Goal: Navigation & Orientation: Find specific page/section

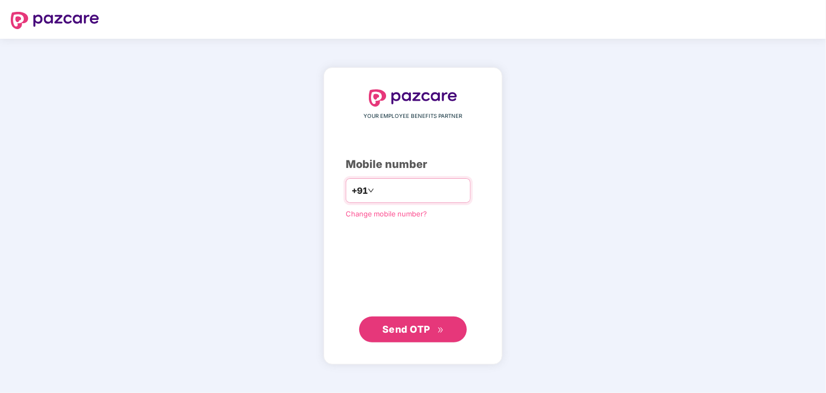
click at [404, 187] on input "number" at bounding box center [420, 190] width 88 height 17
type input "**********"
click at [398, 330] on span "Send OTP" at bounding box center [406, 328] width 48 height 11
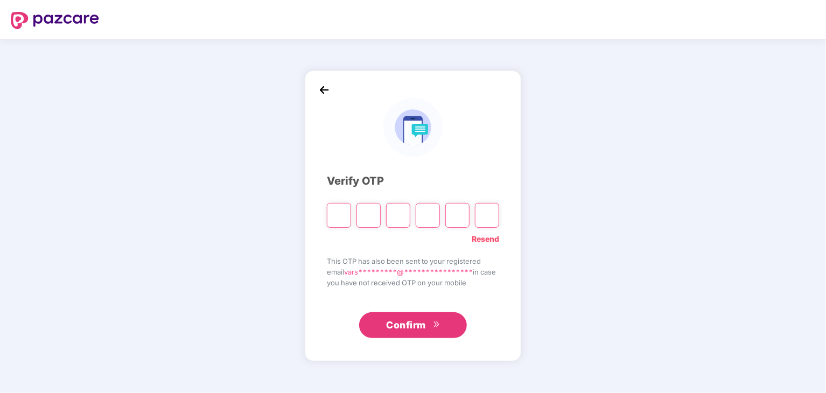
type input "*"
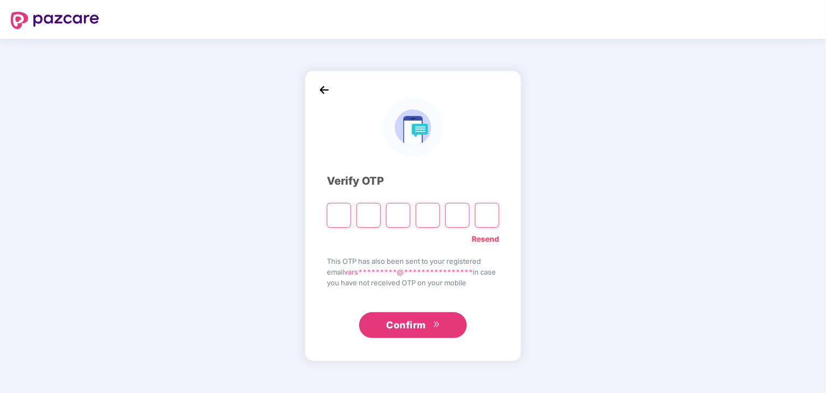
type input "*"
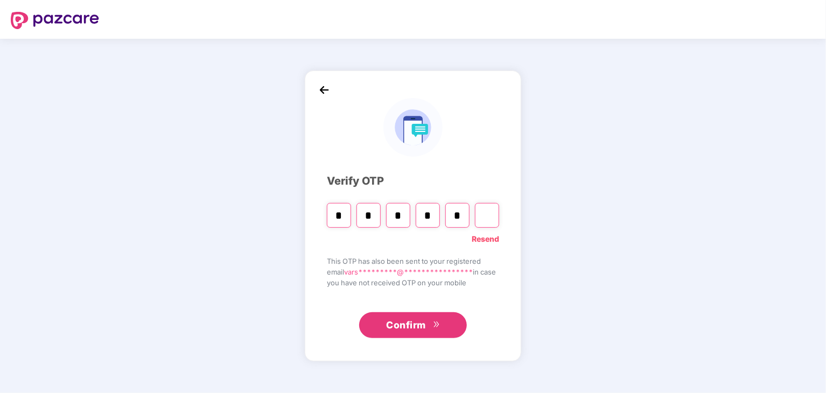
type input "*"
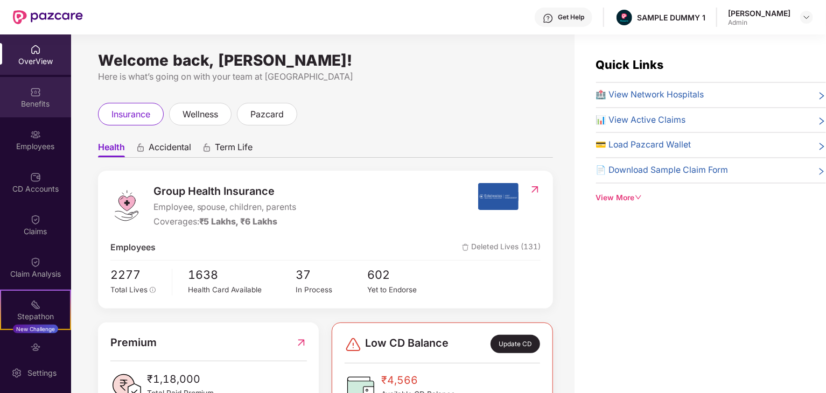
click at [33, 107] on div "Benefits" at bounding box center [35, 103] width 71 height 11
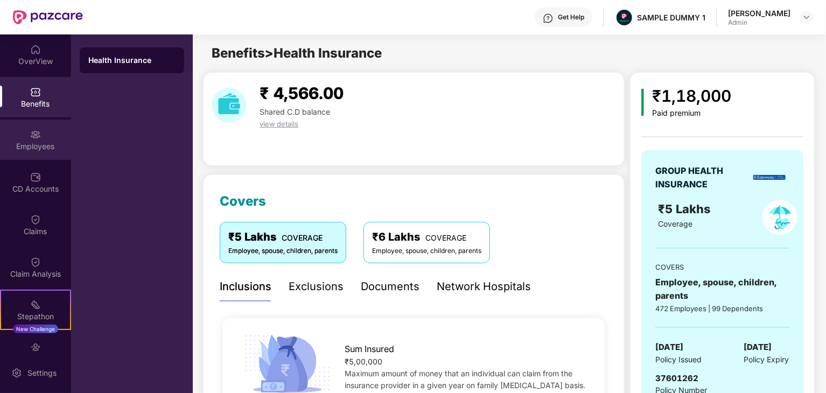
click at [43, 138] on div "Employees" at bounding box center [35, 139] width 71 height 40
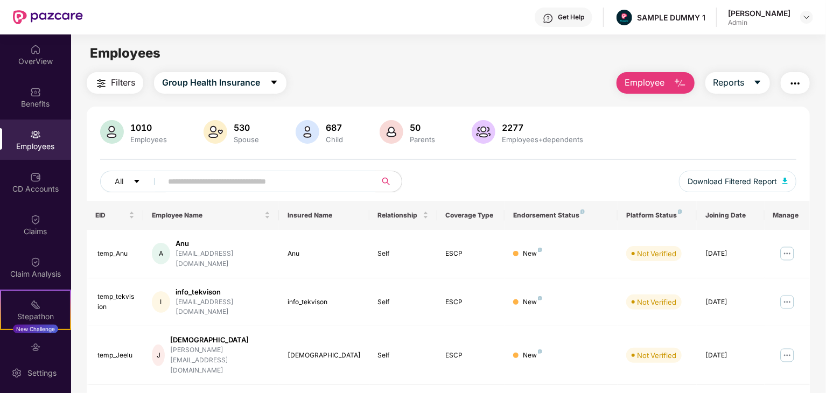
click at [666, 82] on button "Employee" at bounding box center [655, 83] width 78 height 22
click at [731, 77] on span "Reports" at bounding box center [728, 82] width 31 height 13
click at [32, 185] on div "CD Accounts" at bounding box center [35, 189] width 71 height 11
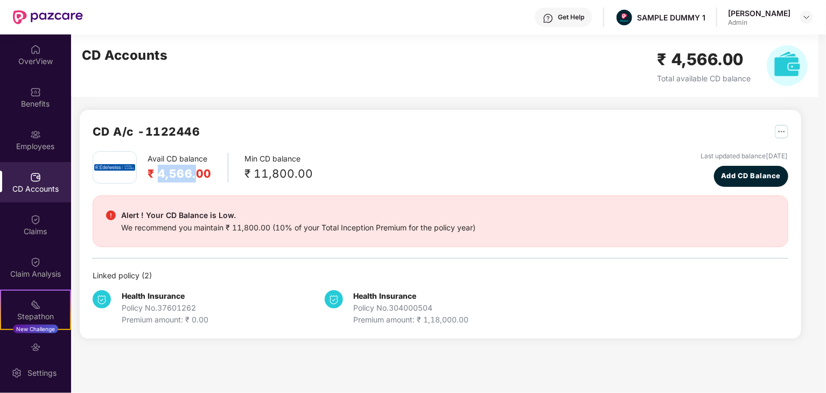
drag, startPoint x: 161, startPoint y: 175, endPoint x: 194, endPoint y: 175, distance: 32.8
click at [194, 175] on h2 "₹ 4,566.00" at bounding box center [179, 174] width 64 height 18
click at [34, 220] on img at bounding box center [35, 219] width 11 height 11
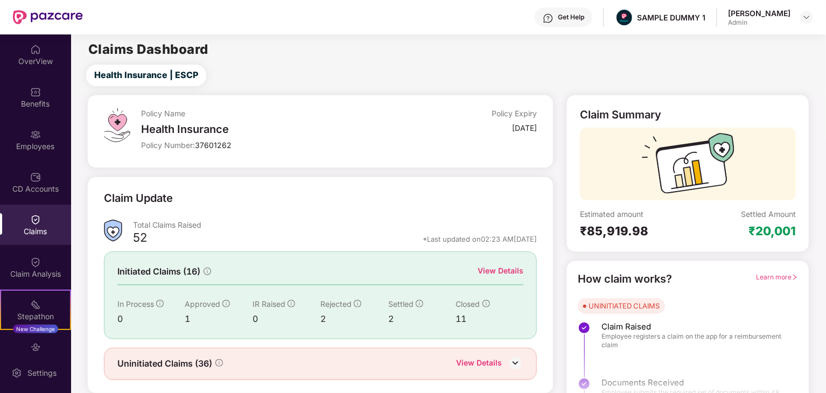
scroll to position [28, 0]
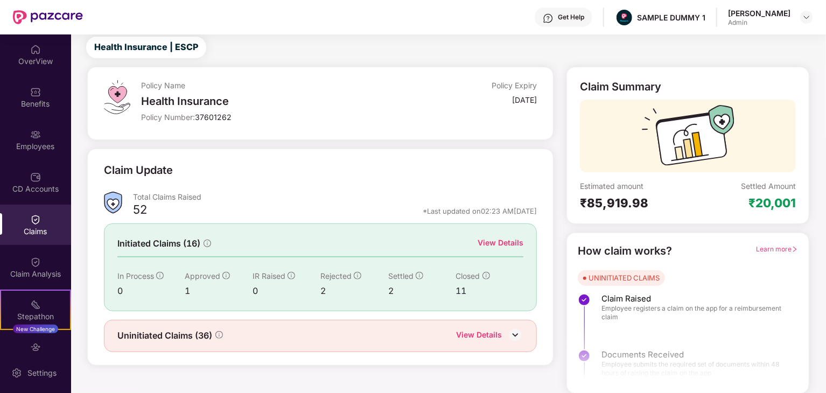
click at [499, 245] on div "View Details" at bounding box center [500, 243] width 46 height 12
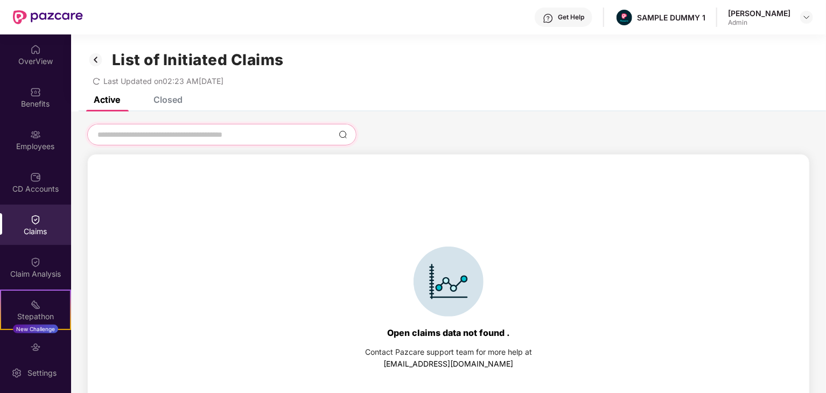
click at [184, 131] on input at bounding box center [215, 134] width 238 height 11
click at [159, 97] on div "Closed" at bounding box center [167, 99] width 29 height 11
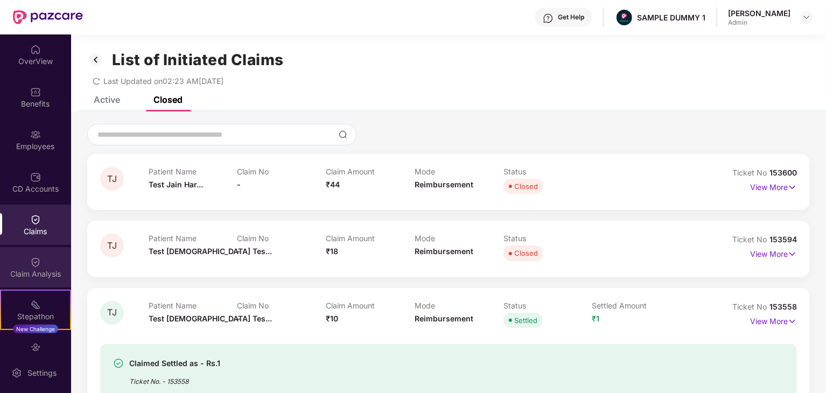
click at [42, 271] on div "Claim Analysis" at bounding box center [35, 274] width 71 height 11
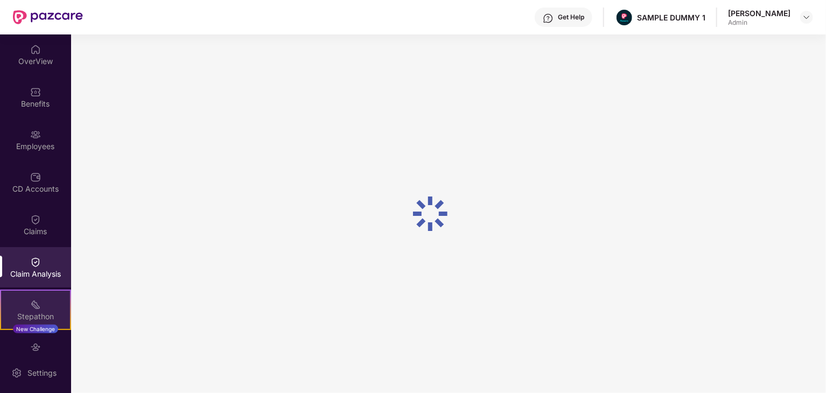
scroll to position [108, 0]
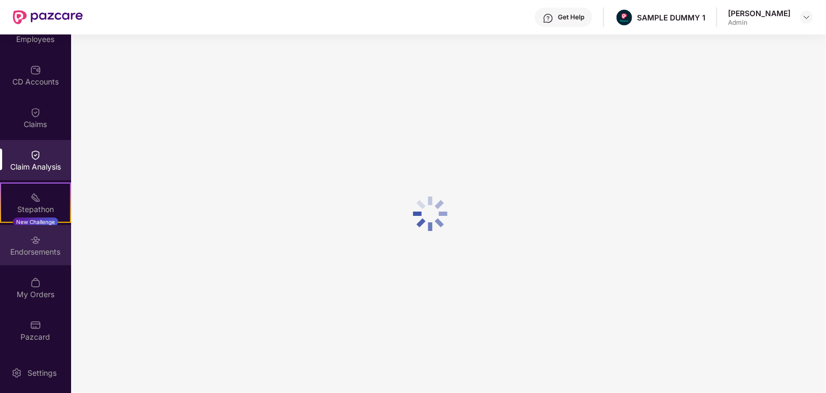
click at [38, 244] on img at bounding box center [35, 240] width 11 height 11
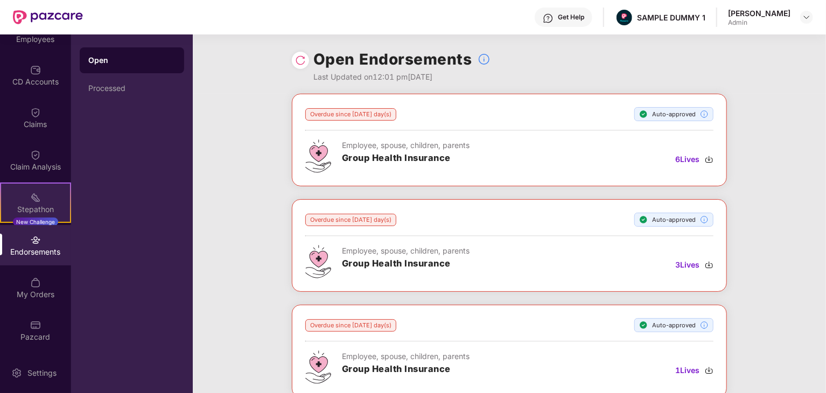
click at [43, 199] on div "Stepathon New Challenge" at bounding box center [35, 202] width 71 height 40
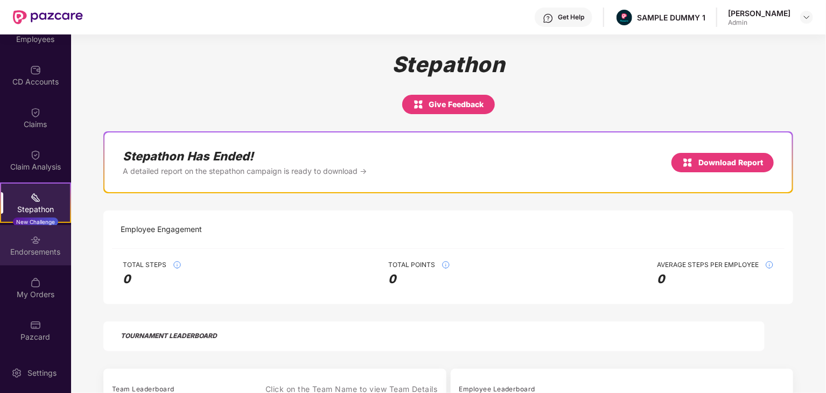
click at [48, 244] on div "Endorsements" at bounding box center [35, 245] width 71 height 40
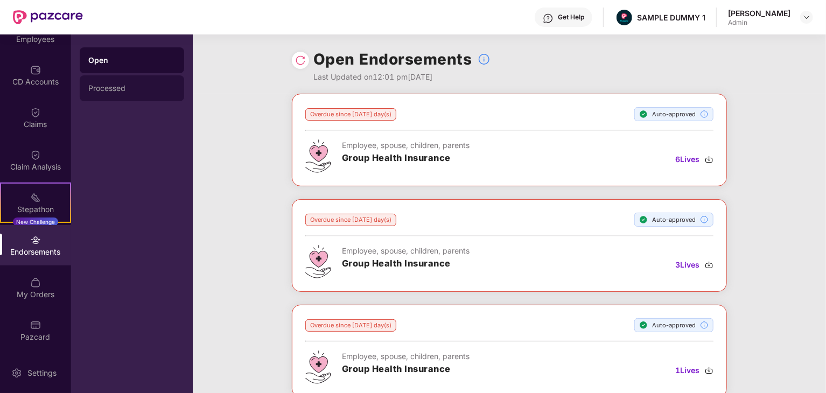
click at [108, 85] on div "Processed" at bounding box center [131, 88] width 87 height 9
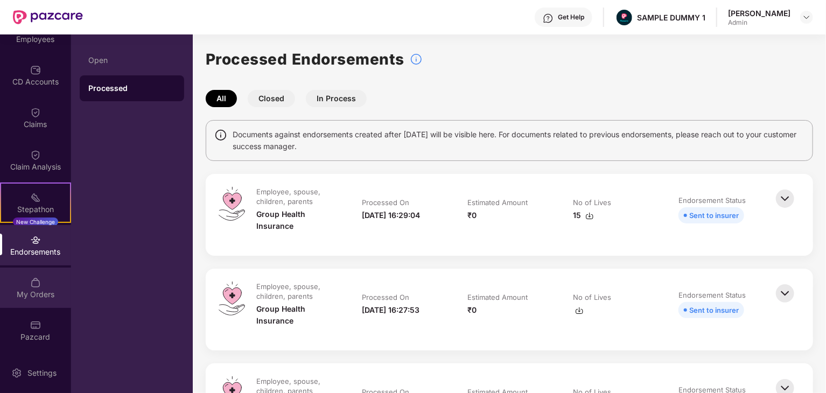
scroll to position [26, 0]
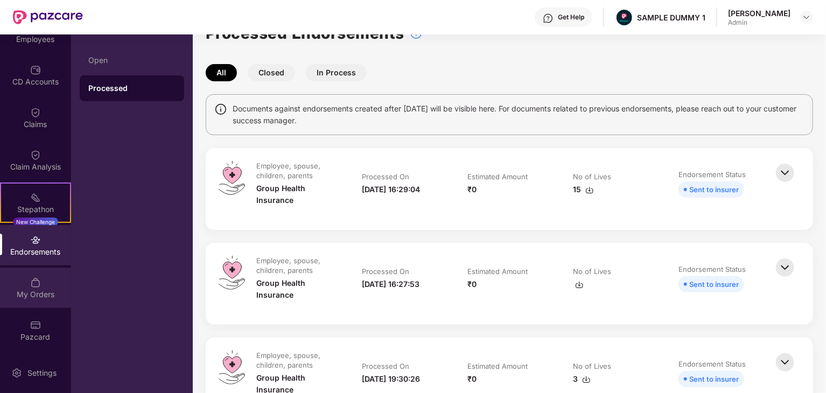
click at [40, 289] on div "My Orders" at bounding box center [35, 294] width 71 height 11
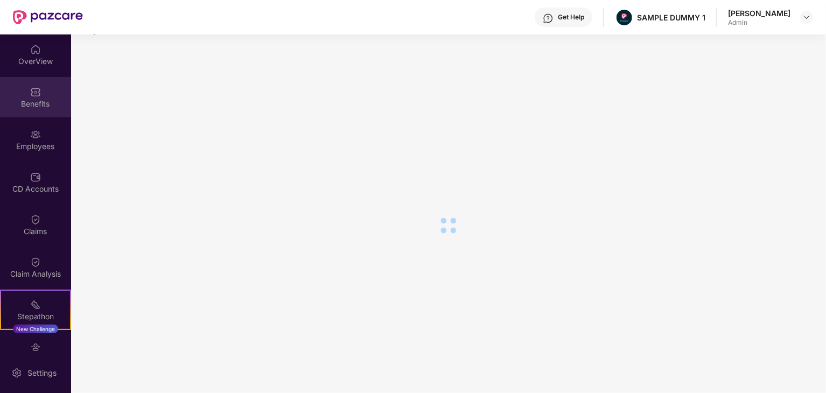
click at [37, 104] on div "Benefits" at bounding box center [35, 103] width 71 height 11
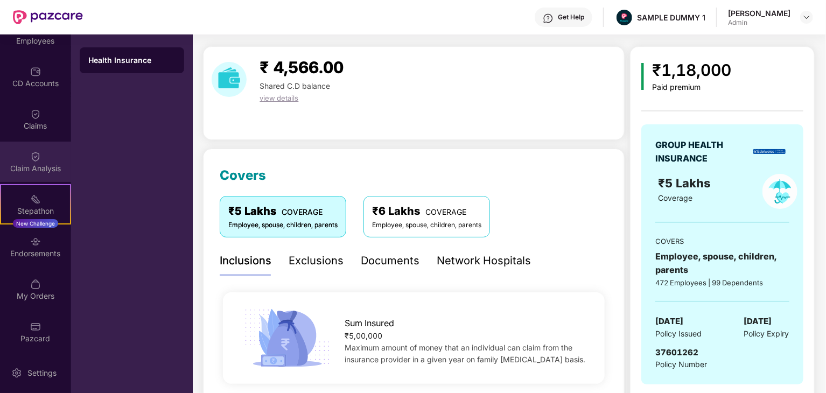
scroll to position [108, 0]
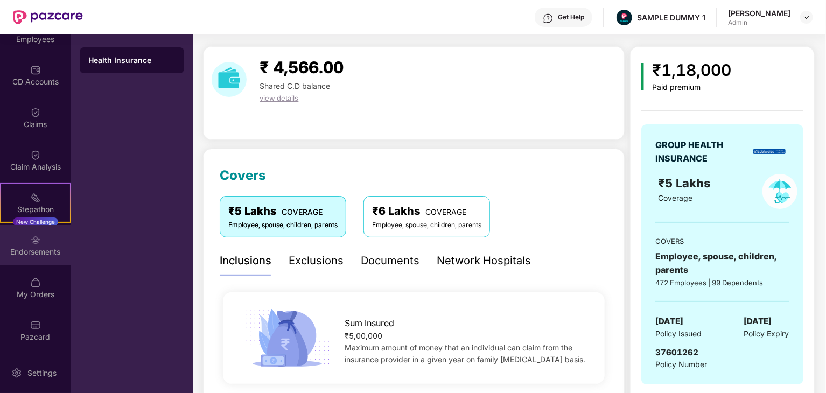
click at [47, 255] on div "Endorsements" at bounding box center [35, 252] width 71 height 11
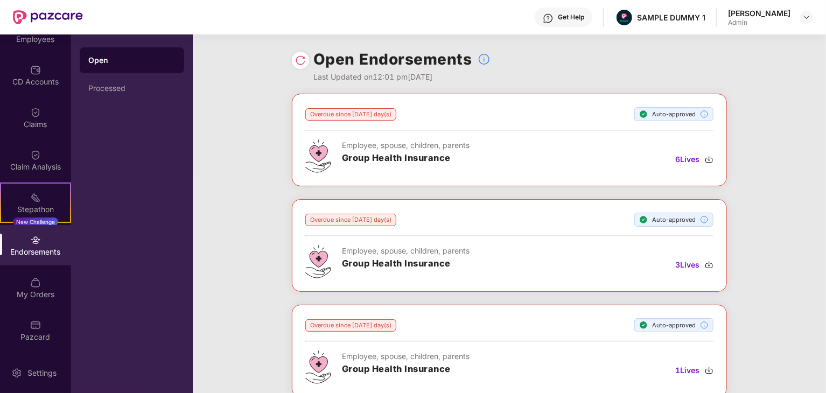
click at [47, 255] on div "Endorsements" at bounding box center [35, 252] width 71 height 11
click at [30, 284] on img at bounding box center [35, 282] width 11 height 11
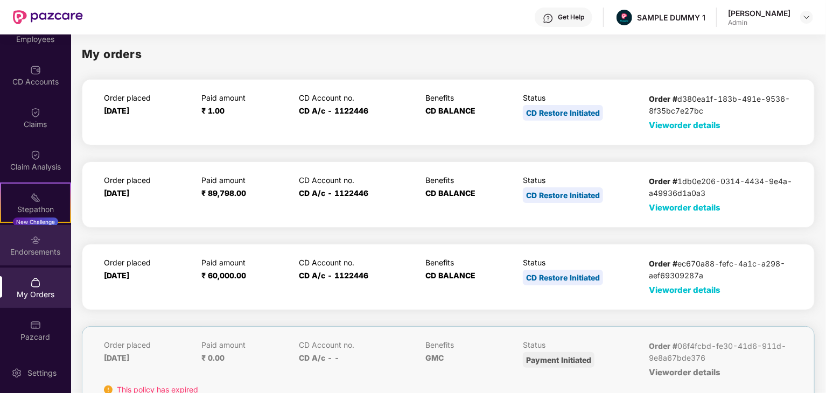
click at [43, 244] on div "Endorsements" at bounding box center [35, 245] width 71 height 40
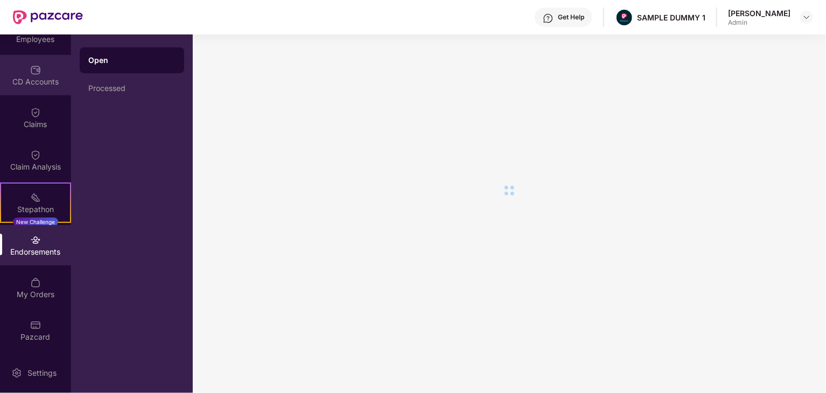
click at [39, 80] on div "CD Accounts" at bounding box center [35, 81] width 71 height 11
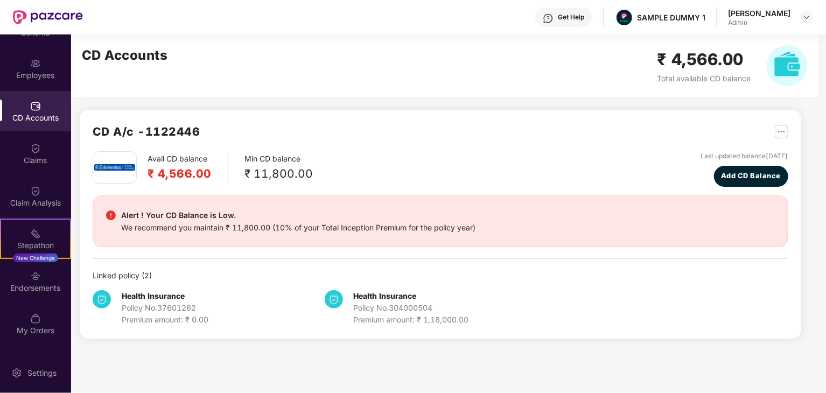
scroll to position [71, 0]
click at [36, 70] on div "Employees" at bounding box center [35, 75] width 71 height 11
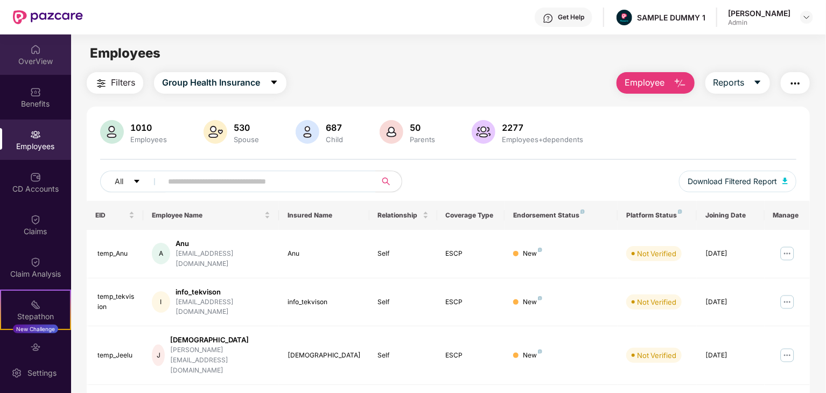
click at [41, 51] on div "OverView" at bounding box center [35, 54] width 71 height 40
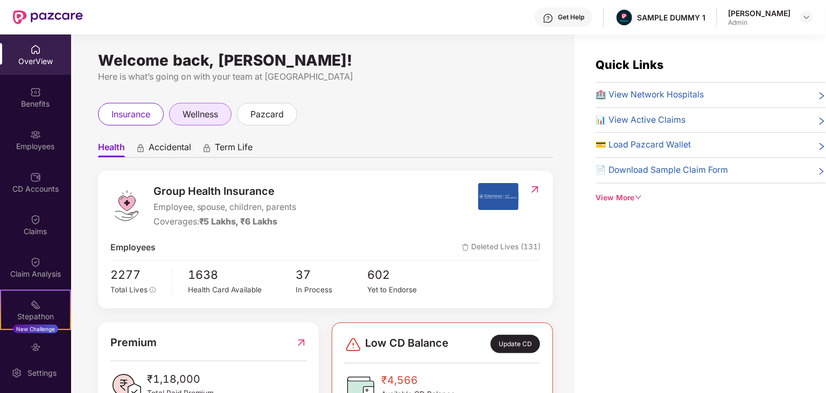
click at [198, 114] on span "wellness" at bounding box center [200, 114] width 36 height 13
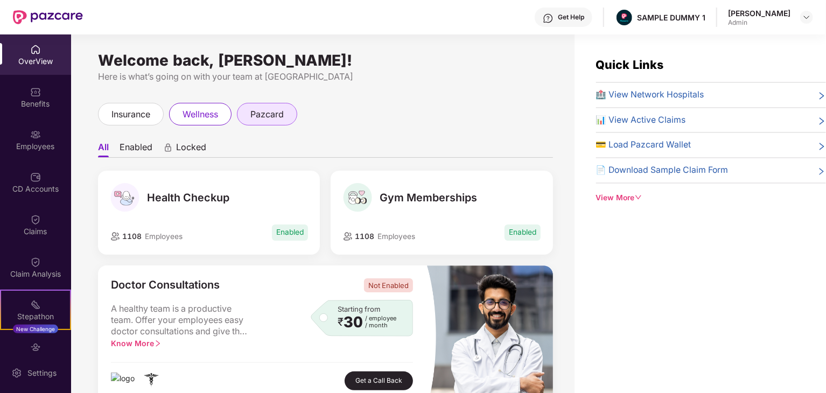
click at [253, 109] on span "pazcard" at bounding box center [266, 114] width 33 height 13
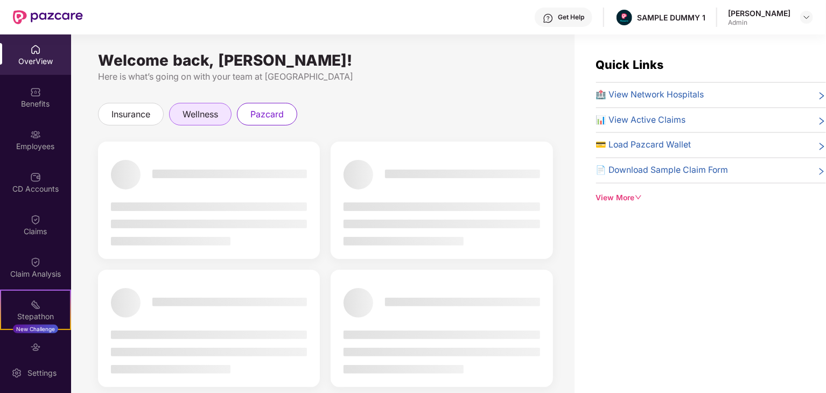
click at [208, 112] on span "wellness" at bounding box center [200, 114] width 36 height 13
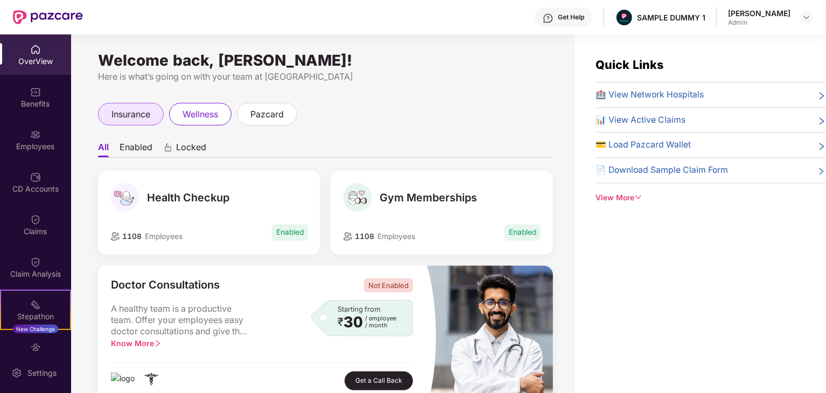
click at [133, 110] on span "insurance" at bounding box center [130, 114] width 39 height 13
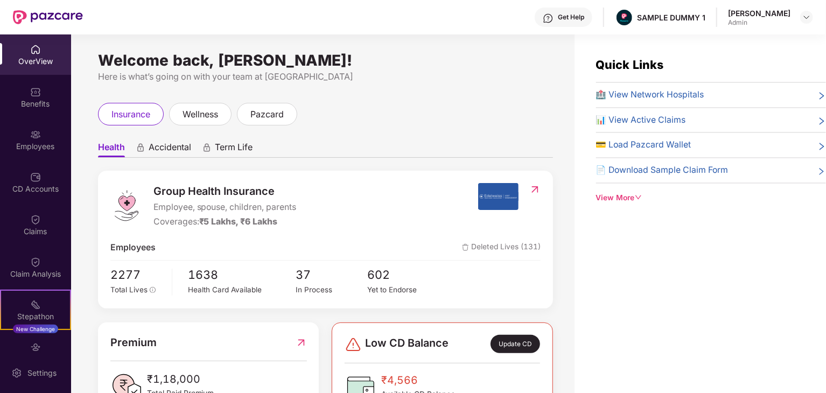
click at [52, 56] on div "OverView" at bounding box center [35, 61] width 71 height 11
click at [539, 273] on div "2277 Total Lives 1638 Health Card Available 37 In Process 602 Yet to Endorse" at bounding box center [325, 281] width 431 height 30
drag, startPoint x: 539, startPoint y: 273, endPoint x: 353, endPoint y: 117, distance: 243.1
click at [353, 117] on div "insurance wellness pazcard" at bounding box center [325, 114] width 455 height 23
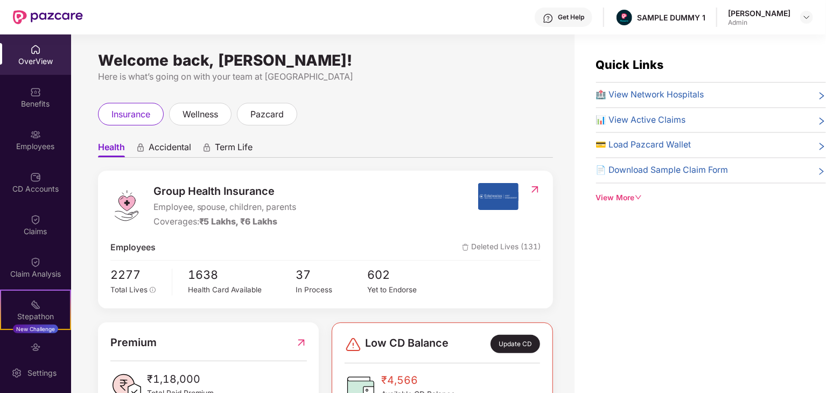
click at [353, 117] on div "insurance wellness pazcard" at bounding box center [325, 114] width 455 height 23
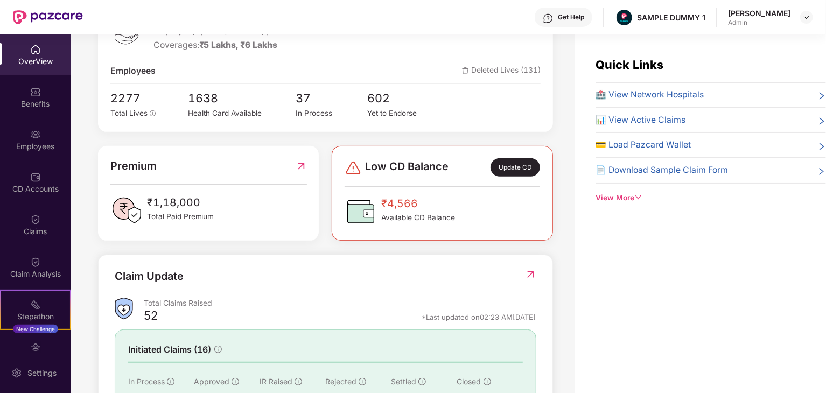
scroll to position [189, 0]
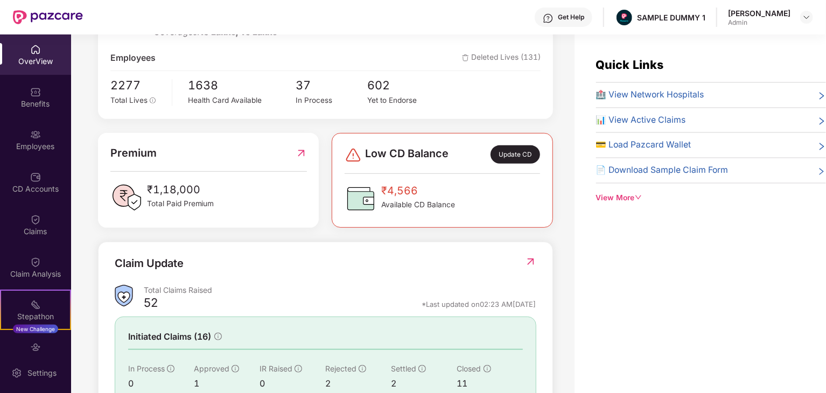
click at [196, 232] on div "Group Health Insurance Employee, spouse, children, parents Coverages: ₹5 Lakhs,…" at bounding box center [325, 219] width 455 height 476
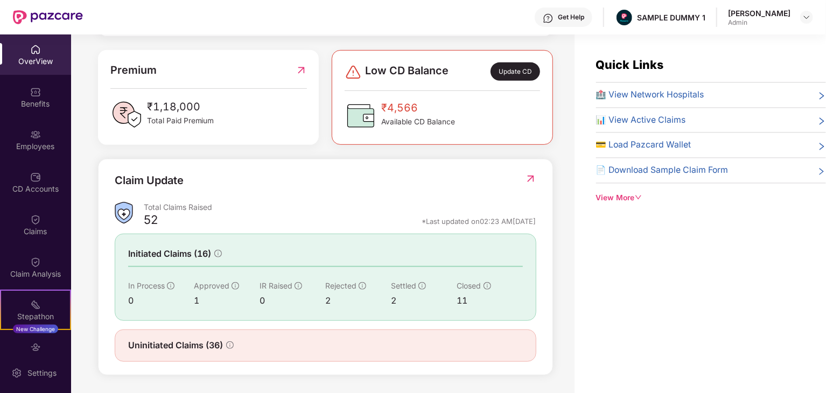
scroll to position [272, 0]
click at [37, 90] on img at bounding box center [35, 92] width 11 height 11
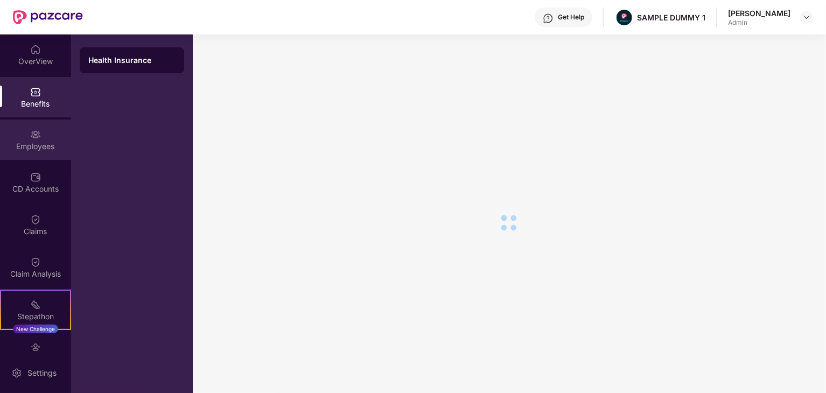
click at [40, 133] on div "Employees" at bounding box center [35, 139] width 71 height 40
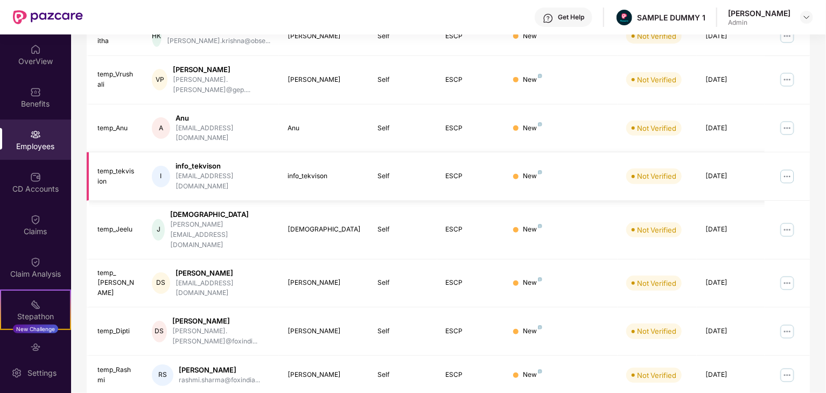
scroll to position [267, 0]
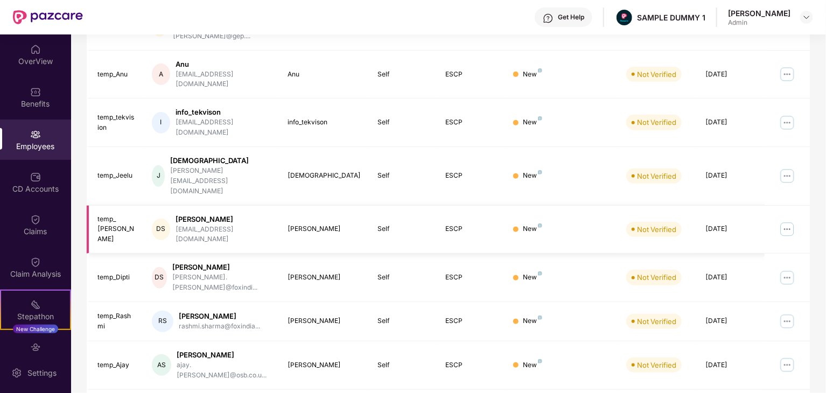
click at [202, 214] on div "[PERSON_NAME]" at bounding box center [222, 219] width 95 height 10
click at [201, 224] on div "[EMAIL_ADDRESS][DOMAIN_NAME]" at bounding box center [222, 234] width 95 height 20
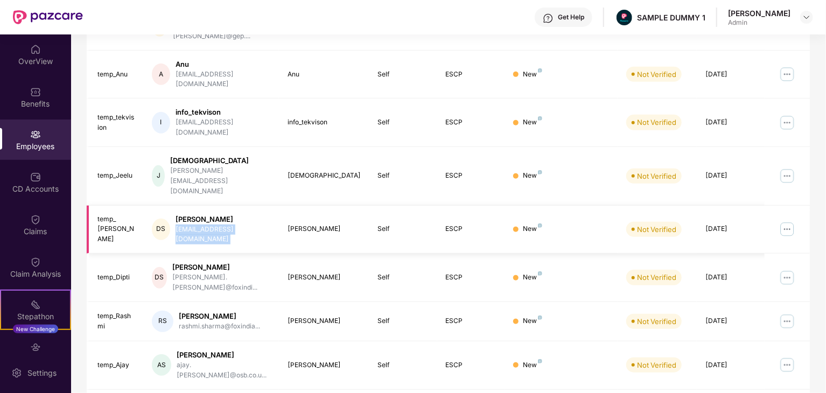
click at [201, 224] on div "[EMAIL_ADDRESS][DOMAIN_NAME]" at bounding box center [222, 234] width 95 height 20
click at [196, 262] on div "[PERSON_NAME]" at bounding box center [221, 267] width 98 height 10
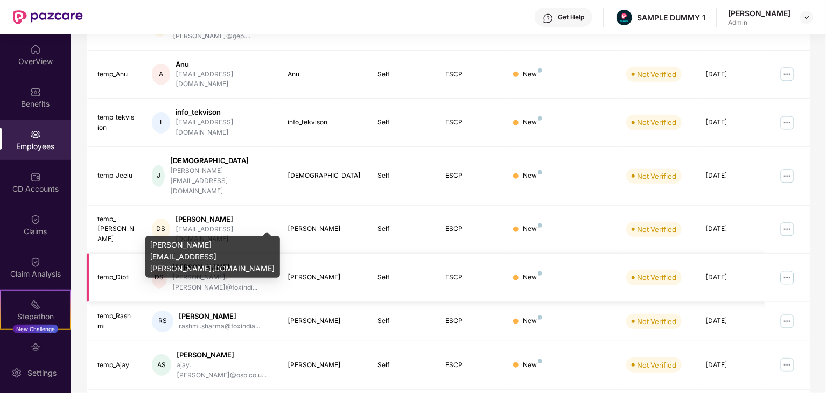
click at [192, 272] on div "[PERSON_NAME].[PERSON_NAME]@foxindi..." at bounding box center [221, 282] width 98 height 20
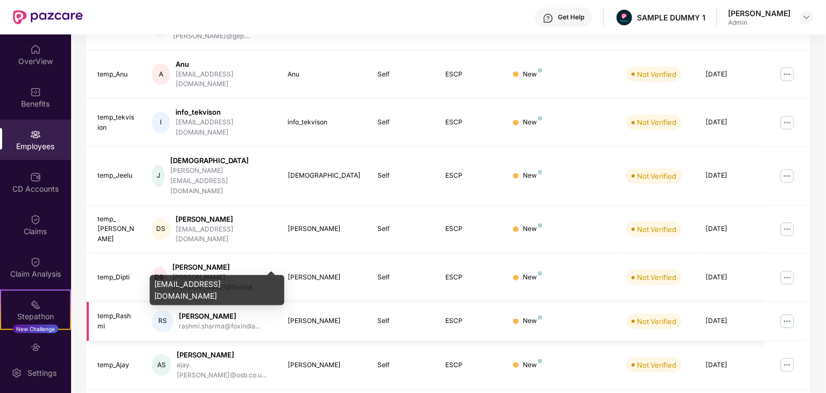
click at [190, 321] on div "rashmi.sharma@foxindia..." at bounding box center [219, 326] width 81 height 10
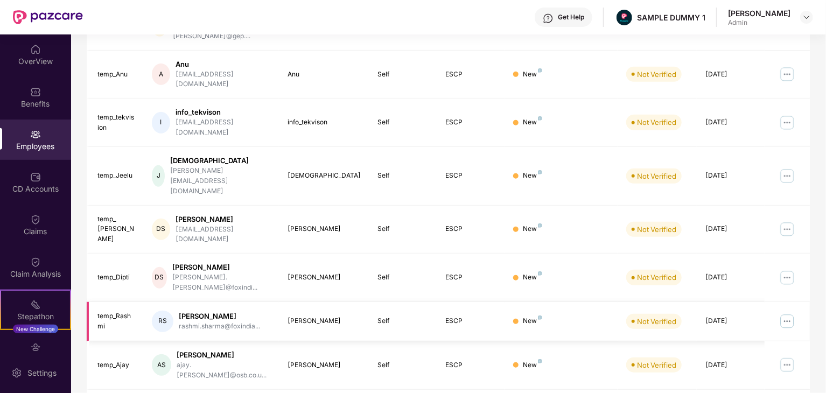
click at [190, 311] on div "[PERSON_NAME]" at bounding box center [219, 316] width 81 height 10
click at [185, 350] on div "[PERSON_NAME]" at bounding box center [224, 355] width 94 height 10
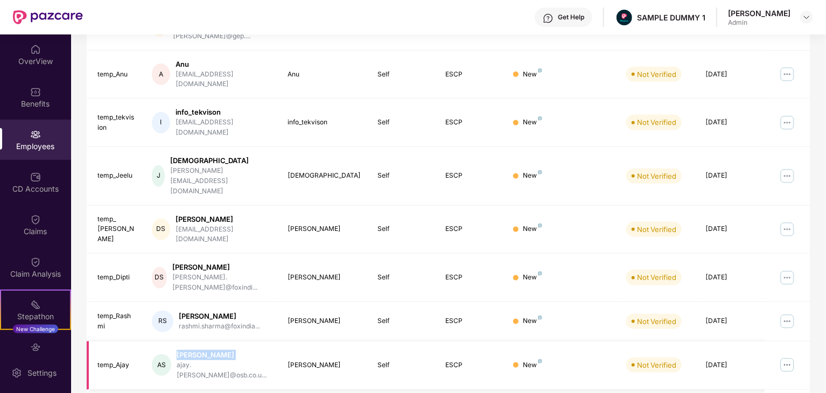
click at [185, 350] on div "[PERSON_NAME]" at bounding box center [224, 355] width 94 height 10
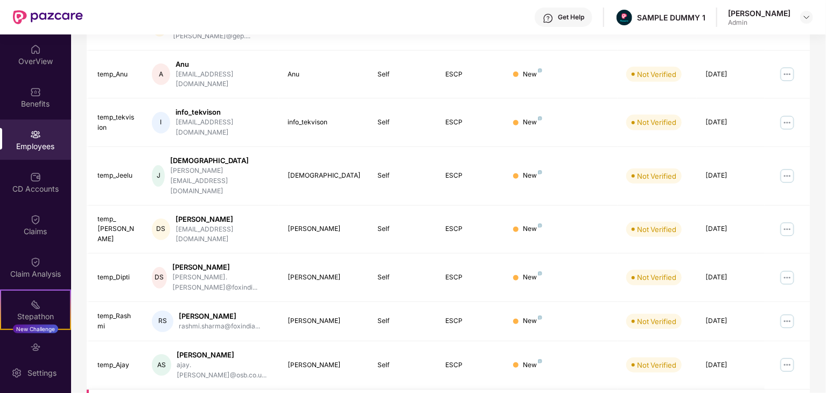
click at [29, 56] on div "OverView" at bounding box center [35, 61] width 71 height 11
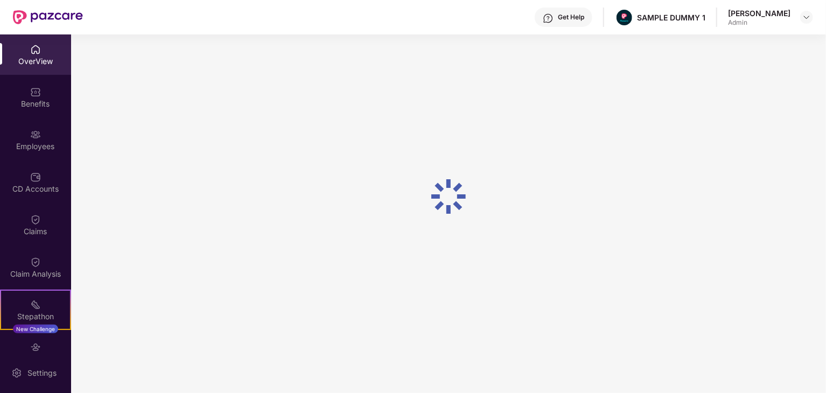
scroll to position [34, 0]
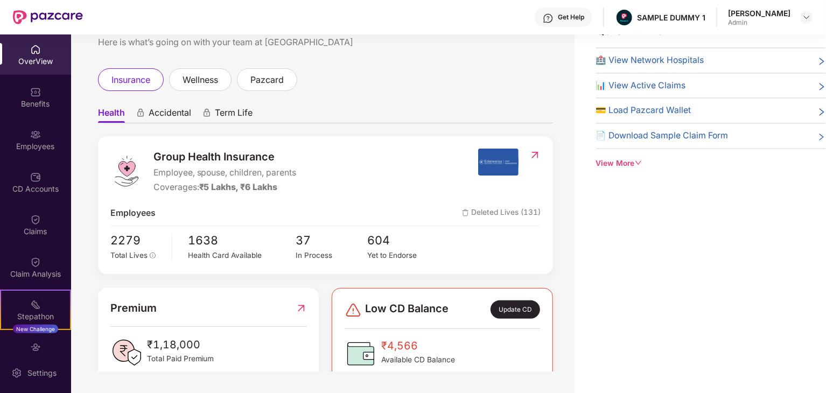
click at [197, 10] on div "Get Help SAMPLE DUMMY 1 Varsha Sharma Admin" at bounding box center [448, 17] width 730 height 34
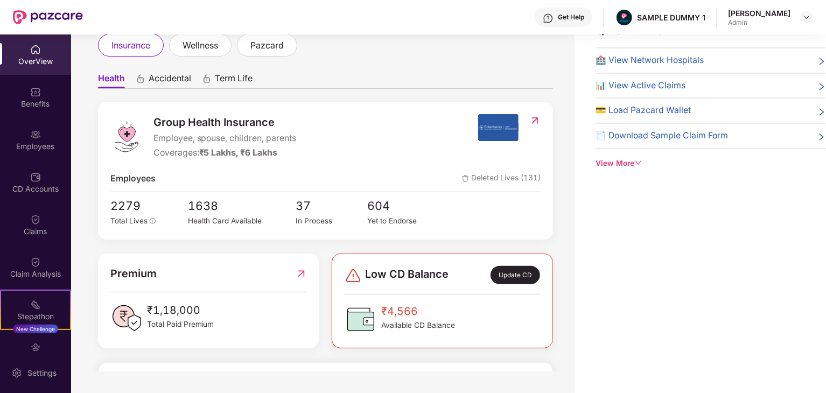
scroll to position [0, 0]
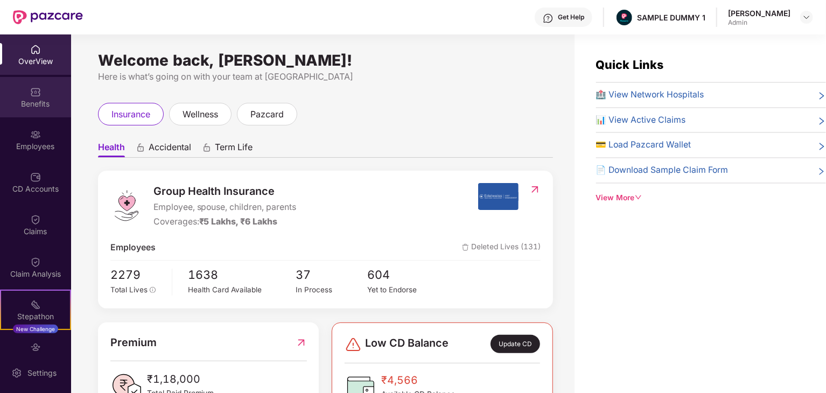
click at [34, 92] on img at bounding box center [35, 92] width 11 height 11
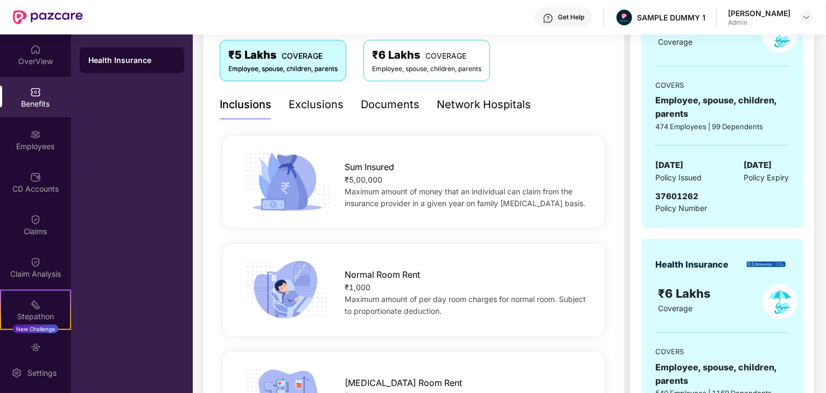
scroll to position [187, 0]
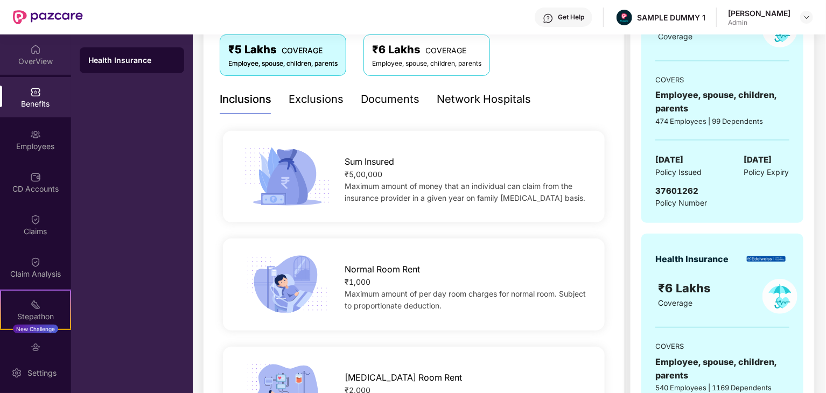
click at [23, 52] on div "OverView" at bounding box center [35, 54] width 71 height 40
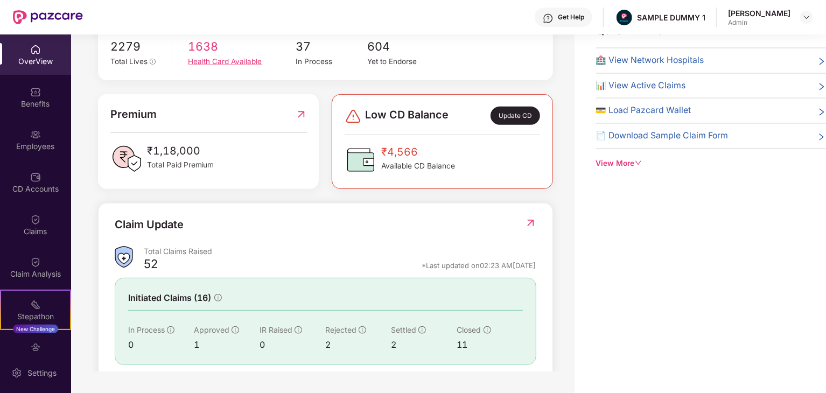
scroll to position [272, 0]
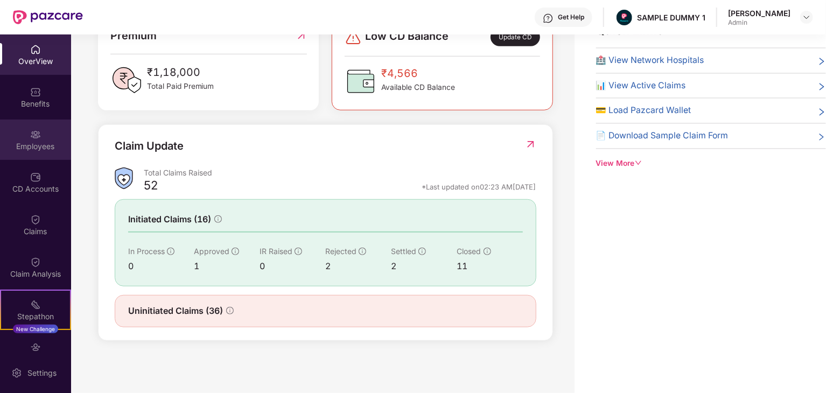
click at [27, 149] on div "Employees" at bounding box center [35, 146] width 71 height 11
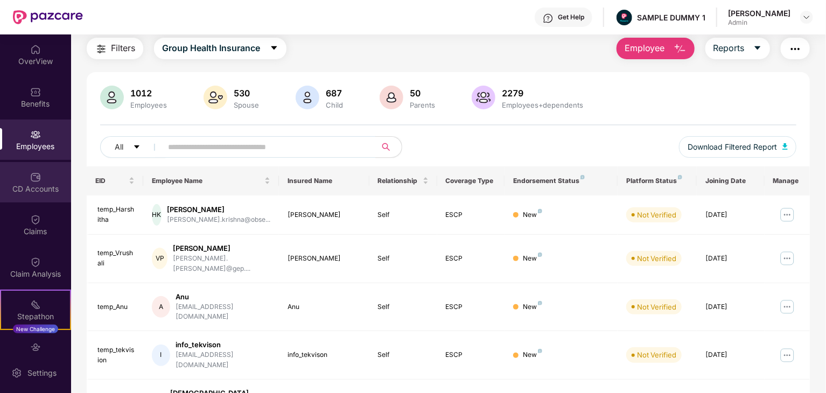
click at [36, 187] on div "CD Accounts" at bounding box center [35, 189] width 71 height 11
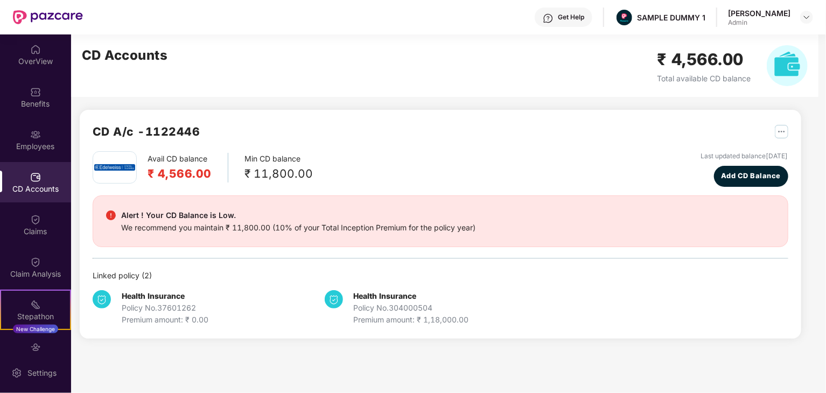
scroll to position [0, 0]
click at [20, 221] on div "Claims" at bounding box center [35, 225] width 71 height 40
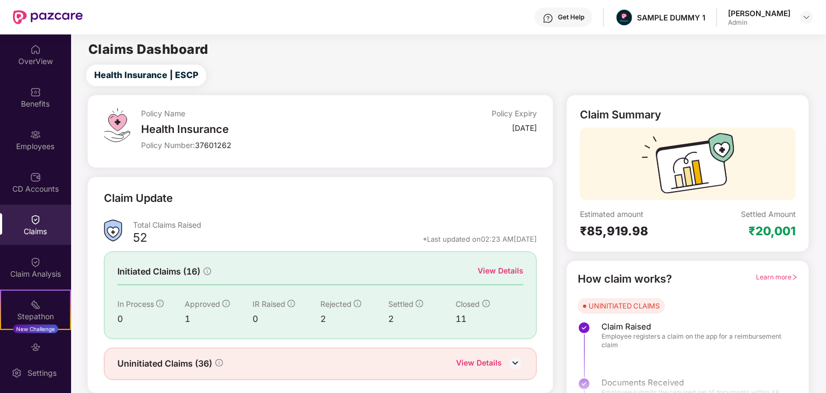
scroll to position [28, 0]
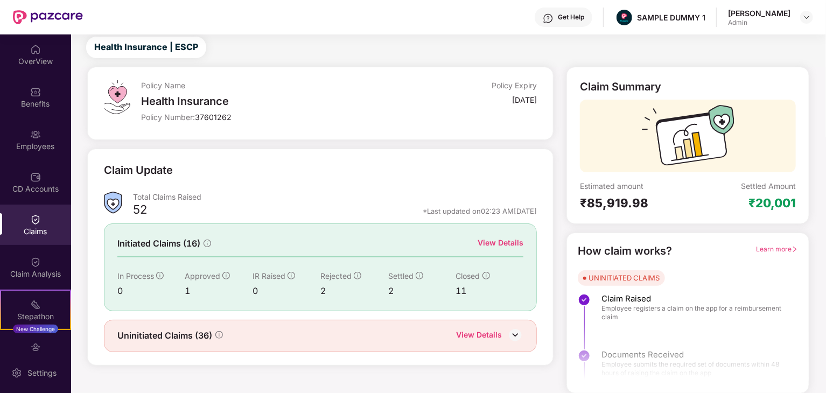
click at [514, 333] on img at bounding box center [515, 335] width 16 height 16
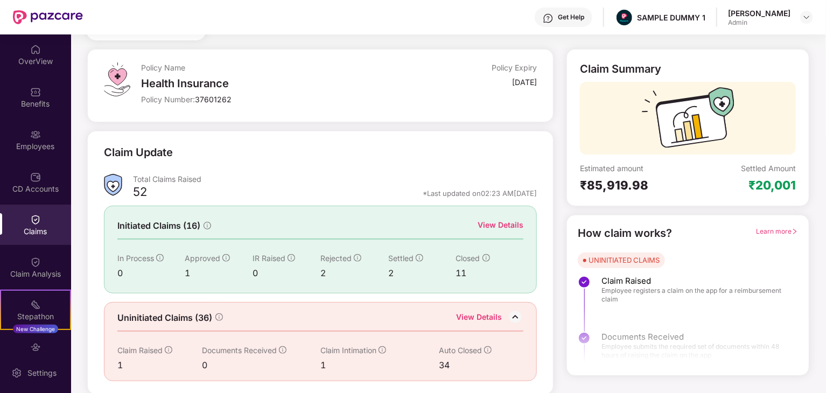
scroll to position [45, 0]
click at [47, 272] on div "Claim Analysis" at bounding box center [35, 274] width 71 height 11
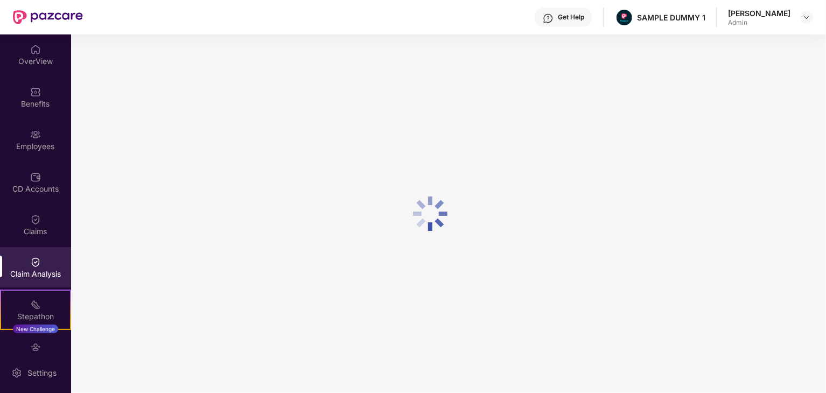
scroll to position [0, 0]
click at [15, 312] on div "Stepathon" at bounding box center [35, 316] width 69 height 11
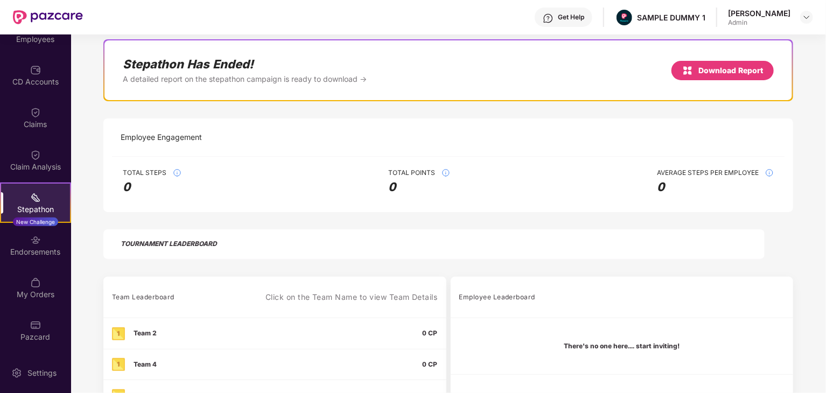
scroll to position [107, 0]
click at [34, 255] on div "Endorsements" at bounding box center [35, 252] width 71 height 11
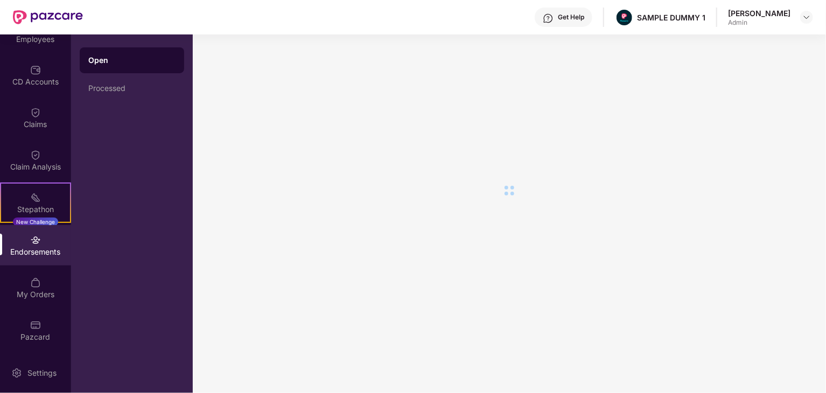
scroll to position [0, 0]
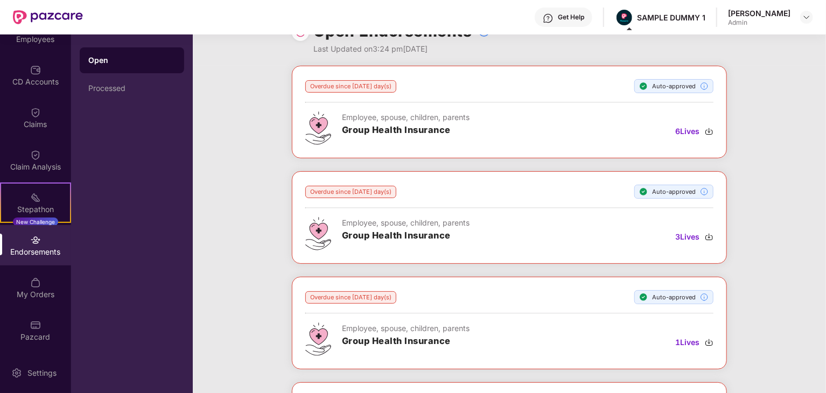
scroll to position [27, 0]
click at [41, 281] on div "My Orders" at bounding box center [35, 287] width 71 height 40
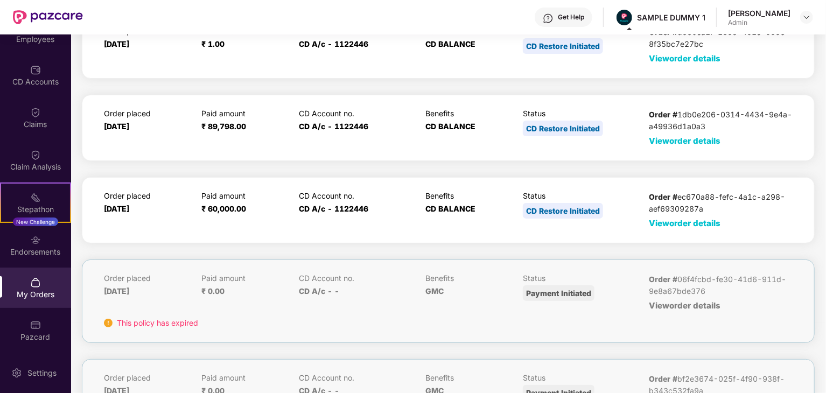
scroll to position [0, 0]
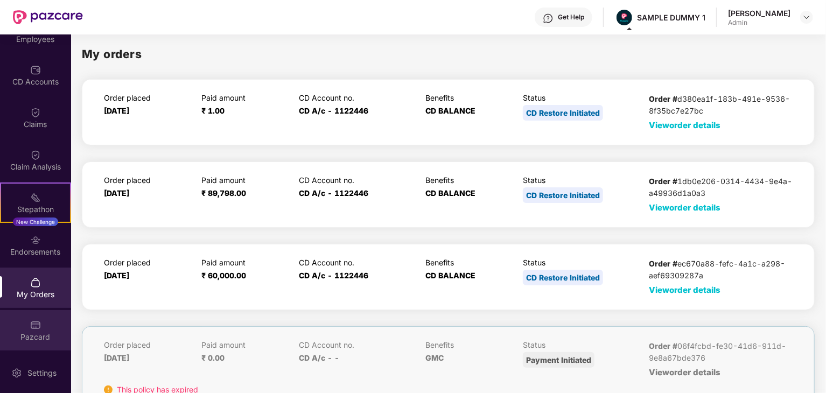
click at [41, 326] on div "Pazcard" at bounding box center [35, 330] width 71 height 40
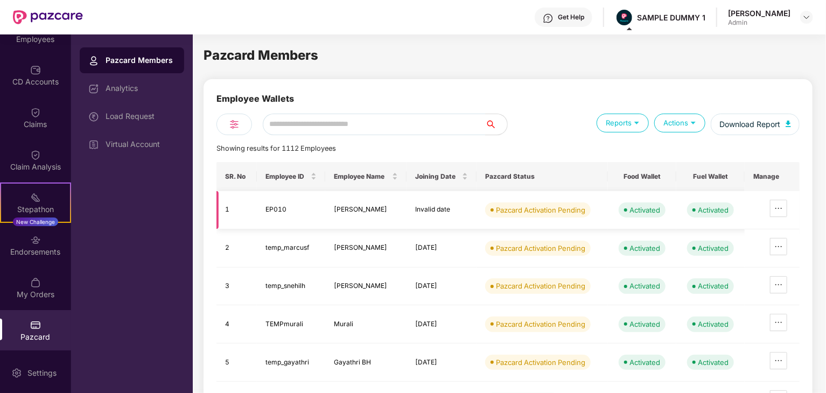
scroll to position [12, 0]
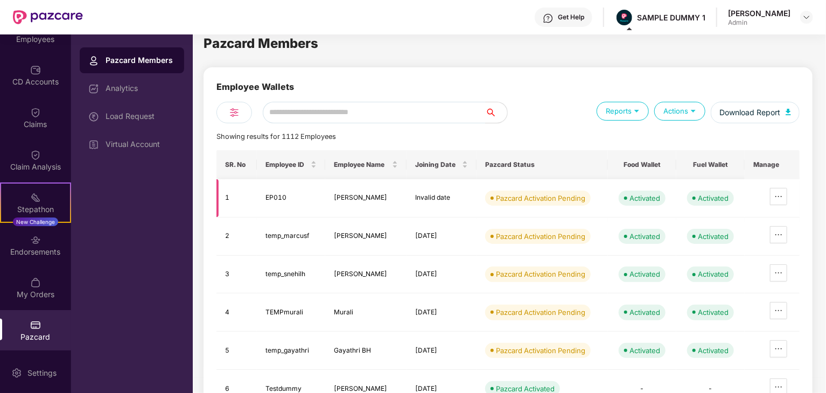
click at [382, 228] on td "[PERSON_NAME]" at bounding box center [365, 236] width 81 height 38
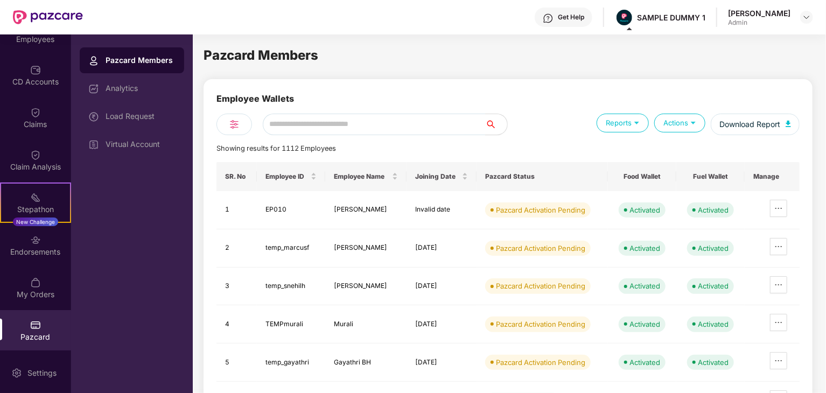
scroll to position [151, 0]
